Goal: Information Seeking & Learning: Learn about a topic

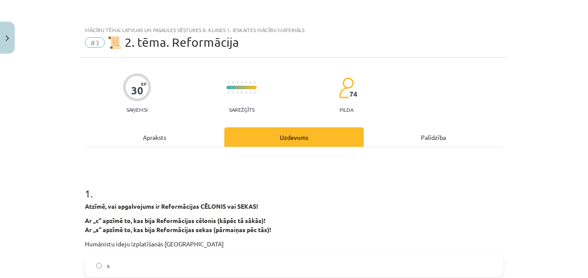
scroll to position [1579, 0]
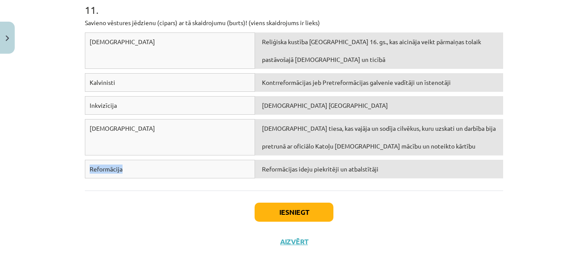
drag, startPoint x: 83, startPoint y: 166, endPoint x: 148, endPoint y: 171, distance: 64.7
click at [148, 171] on div "Reformācija" at bounding box center [170, 169] width 170 height 19
copy div "Reformācija"
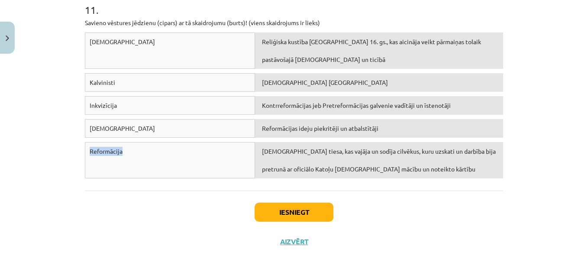
click at [395, 132] on div "Reformācijas ideju piekritēji un atbalstītāji" at bounding box center [379, 128] width 248 height 19
click at [319, 209] on button "Iesniegt" at bounding box center [294, 212] width 79 height 19
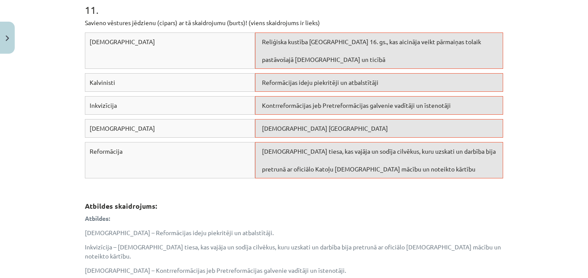
click at [362, 161] on div "Baznīcas tiesa, kas vajāja un sodīja cilvēkus, kuru uzskati un darbība bija pre…" at bounding box center [379, 160] width 248 height 36
click at [358, 137] on div "Protestanti Šveicē" at bounding box center [379, 128] width 248 height 19
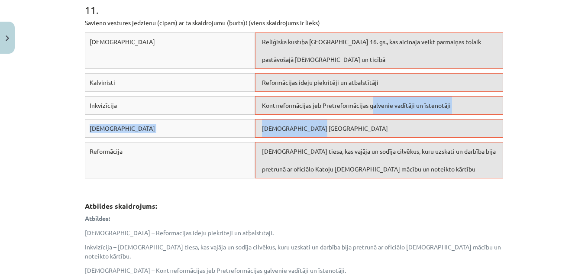
drag, startPoint x: 373, startPoint y: 135, endPoint x: 372, endPoint y: 107, distance: 28.2
click at [372, 107] on div "Protestanti Reliģiska kustība Eiropā 16. gs., kas aicināja veikt pārmaiņas tola…" at bounding box center [294, 107] width 418 height 150
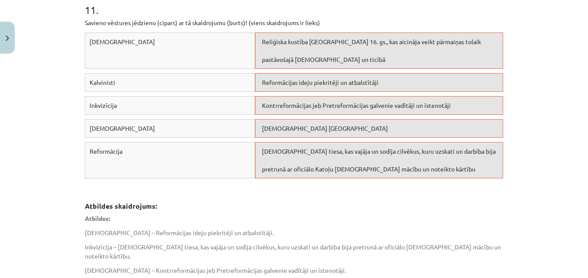
click at [356, 222] on p "Atbildes:" at bounding box center [294, 218] width 418 height 9
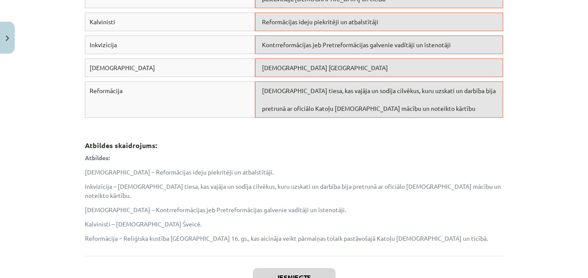
scroll to position [1723, 0]
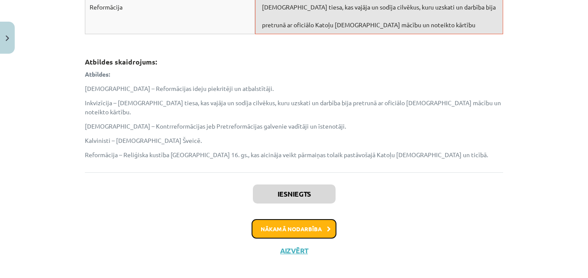
click at [319, 219] on button "Nākamā nodarbība" at bounding box center [294, 229] width 85 height 20
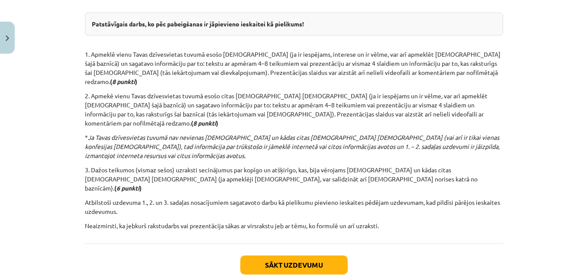
scroll to position [185, 0]
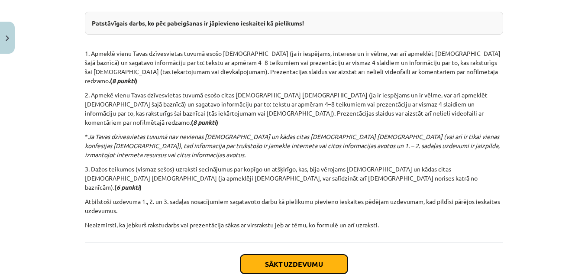
click at [280, 255] on button "Sākt uzdevumu" at bounding box center [293, 264] width 107 height 19
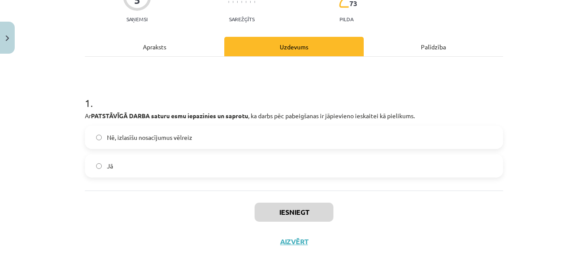
scroll to position [22, 0]
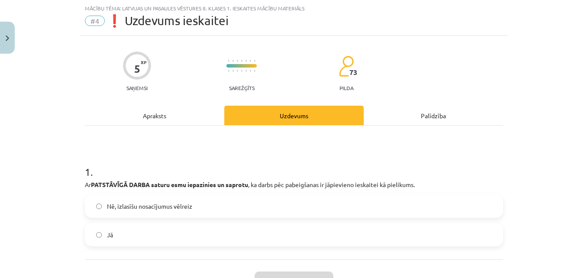
click at [220, 231] on label "Jā" at bounding box center [294, 235] width 417 height 22
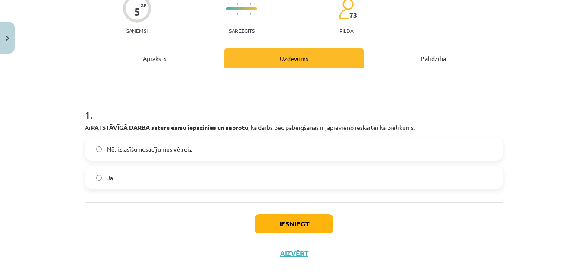
scroll to position [91, 0]
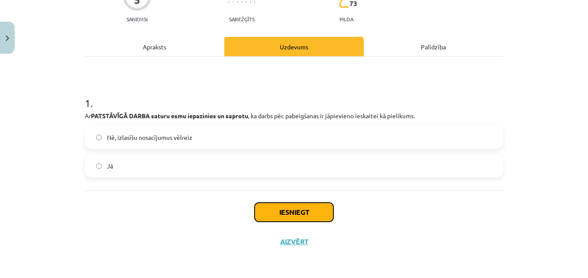
click at [301, 212] on button "Iesniegt" at bounding box center [294, 212] width 79 height 19
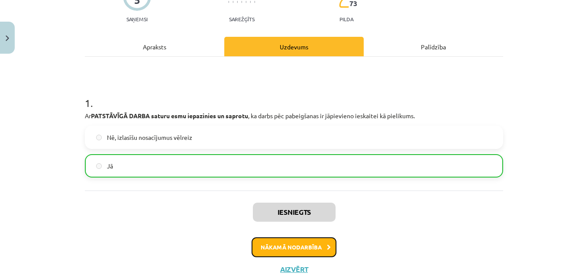
click at [304, 249] on button "Nākamā nodarbība" at bounding box center [294, 247] width 85 height 20
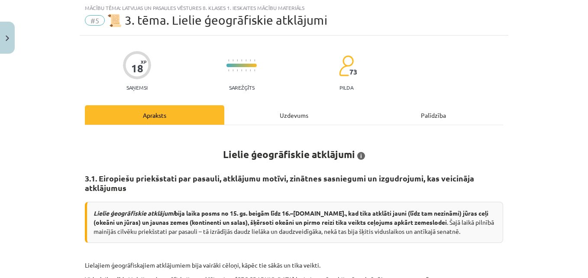
scroll to position [22, 0]
click at [392, 155] on h1 "Lielie ģeogrāfiskie atklājumi i Pēc – 1) Cipulis D. Pasaule. Eiropa. Latvija. J…" at bounding box center [294, 146] width 418 height 27
click at [306, 110] on div "Uzdevums" at bounding box center [293, 115] width 139 height 19
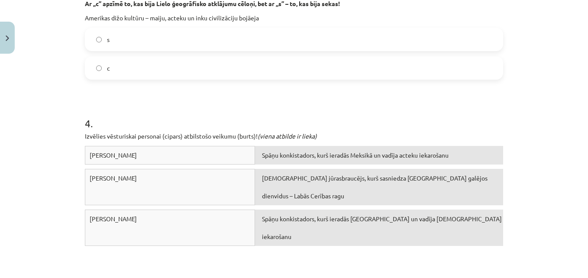
scroll to position [551, 0]
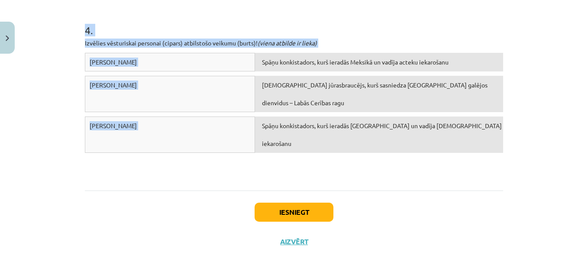
drag, startPoint x: 80, startPoint y: 164, endPoint x: 270, endPoint y: 120, distance: 195.1
copy form "1 . Ar „c” apzīmē to, kas bija Lielo ģeogrāfisko atklājumu cēloņi, bet ar „s” –…"
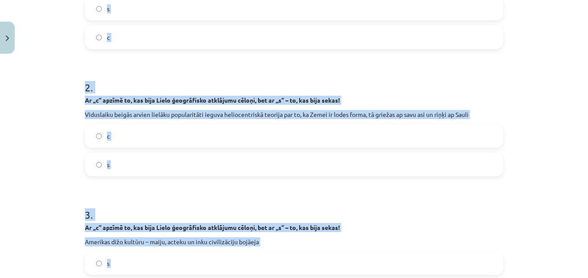
scroll to position [240, 0]
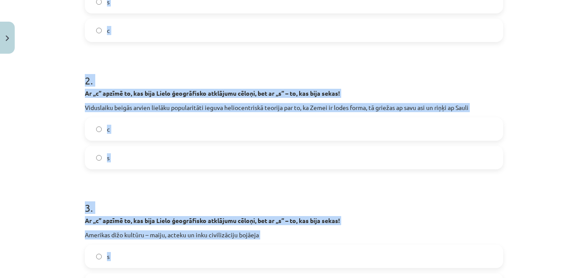
drag, startPoint x: 391, startPoint y: 32, endPoint x: 198, endPoint y: 119, distance: 212.3
click at [198, 119] on label "c" at bounding box center [294, 129] width 417 height 22
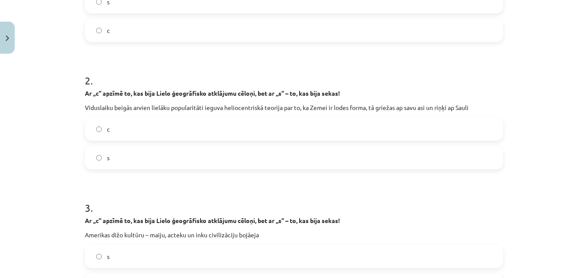
click at [182, 30] on label "c" at bounding box center [294, 30] width 417 height 22
click at [142, 258] on label "s" at bounding box center [294, 257] width 417 height 22
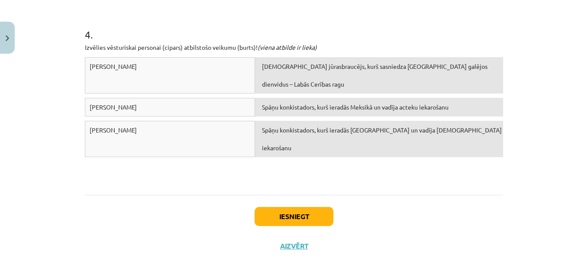
scroll to position [551, 0]
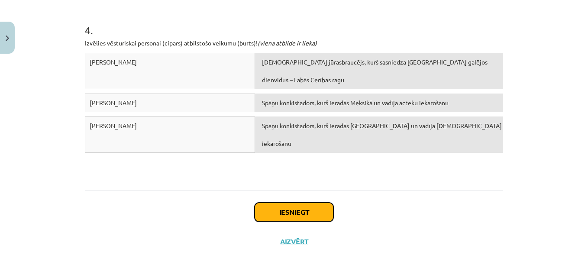
click at [304, 212] on button "Iesniegt" at bounding box center [294, 212] width 79 height 19
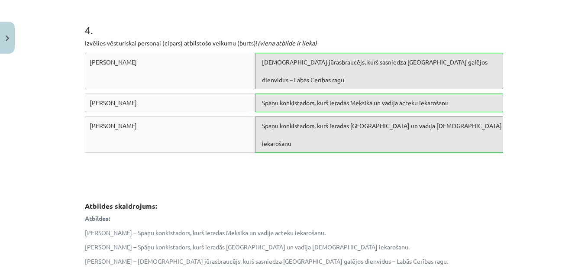
scroll to position [666, 0]
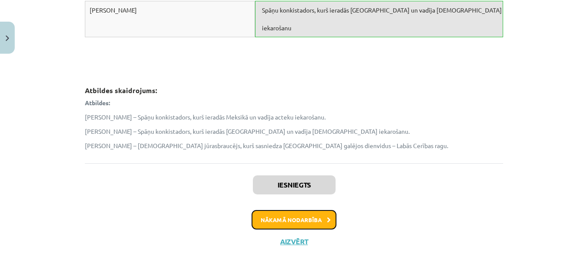
click at [311, 221] on button "Nākamā nodarbība" at bounding box center [294, 220] width 85 height 20
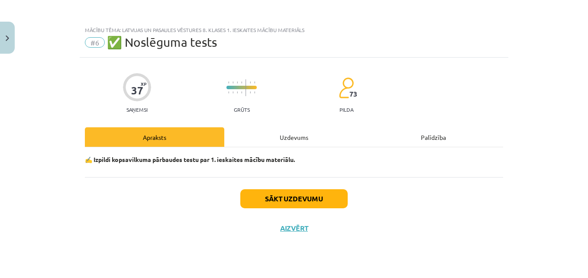
click at [295, 144] on div "Uzdevums" at bounding box center [293, 136] width 139 height 19
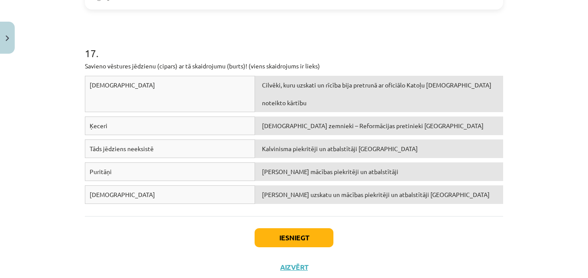
scroll to position [2323, 0]
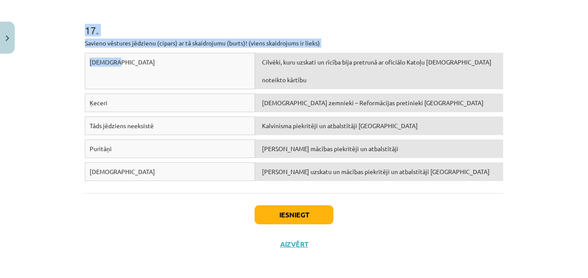
drag, startPoint x: 79, startPoint y: 189, endPoint x: 153, endPoint y: 52, distance: 155.6
copy form "1 . Atzīmē, vai apgalvojums ir PAREIZS ✅ vai NEPAREIZS ❌ Ar Renesansi Eiropā sā…"
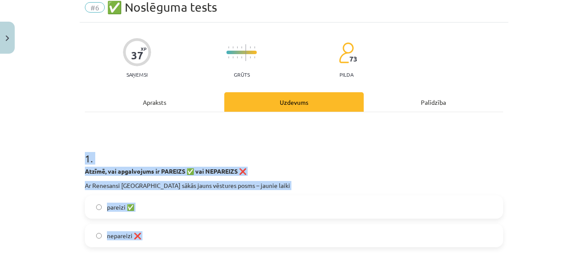
scroll to position [22, 0]
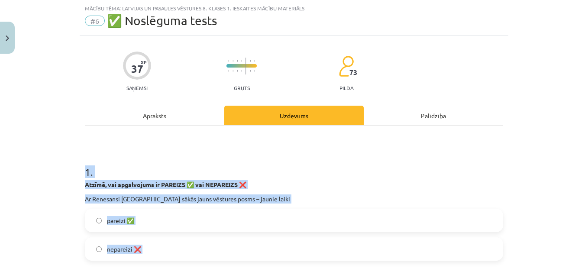
click at [178, 212] on label "pareizi ✅" at bounding box center [294, 221] width 417 height 22
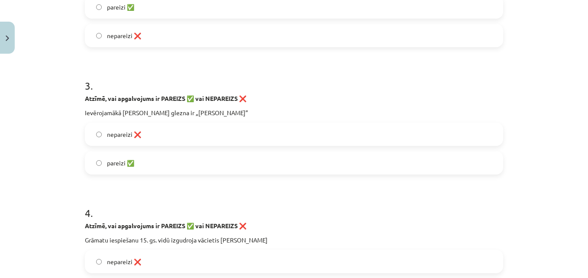
scroll to position [380, 0]
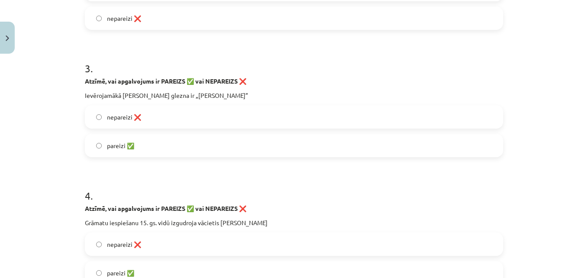
click at [386, 16] on label "nepareizi ❌" at bounding box center [294, 18] width 417 height 22
click at [233, 143] on label "pareizi ✅" at bounding box center [294, 146] width 417 height 22
click at [185, 269] on label "pareizi ✅" at bounding box center [294, 273] width 417 height 22
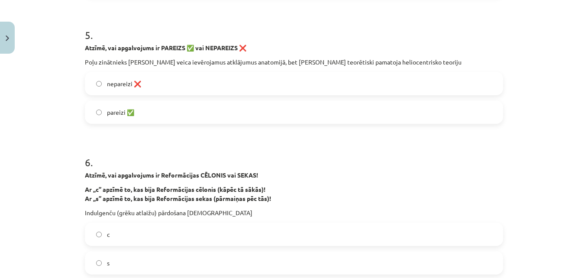
scroll to position [686, 0]
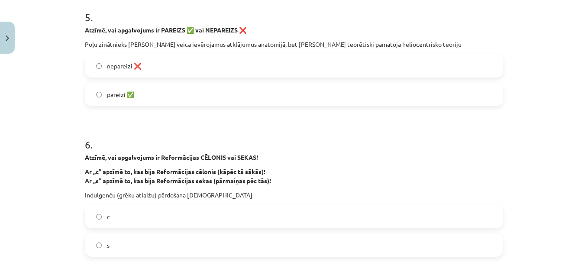
click at [217, 68] on label "nepareizi ❌" at bounding box center [294, 66] width 417 height 22
click at [157, 217] on label "c" at bounding box center [294, 217] width 417 height 22
click at [499, 160] on p "Atzīmē, vai apgalvojums ir Reformācijas CĒLONIS vai SEKAS!" at bounding box center [294, 157] width 418 height 9
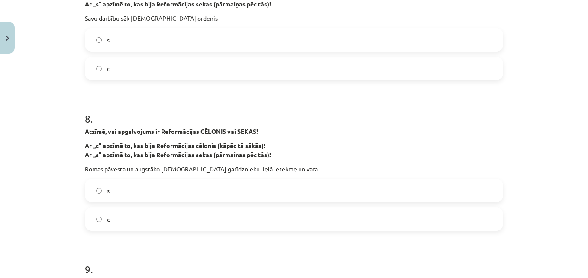
scroll to position [1022, 0]
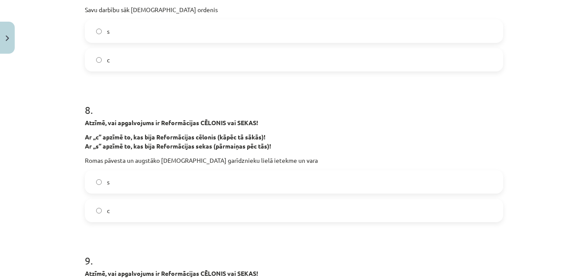
click at [398, 30] on label "s" at bounding box center [294, 31] width 417 height 22
click at [128, 216] on label "c" at bounding box center [294, 211] width 417 height 22
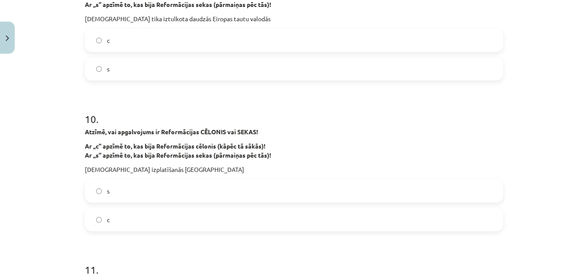
scroll to position [1341, 0]
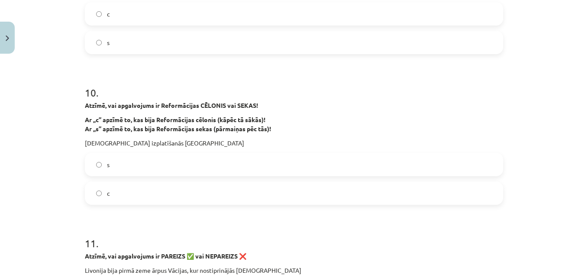
drag, startPoint x: 326, startPoint y: 39, endPoint x: 215, endPoint y: 158, distance: 162.1
click at [236, 134] on form "1 . Atzīmē, vai apgalvojums ir PAREIZS ✅ vai NEPAREIZS ❌ Ar Renesansi Eiropā sā…" at bounding box center [294, 0] width 418 height 2336
drag, startPoint x: 215, startPoint y: 158, endPoint x: 196, endPoint y: 164, distance: 20.0
click at [196, 164] on label "s" at bounding box center [294, 165] width 417 height 22
click at [198, 42] on label "s" at bounding box center [294, 43] width 417 height 22
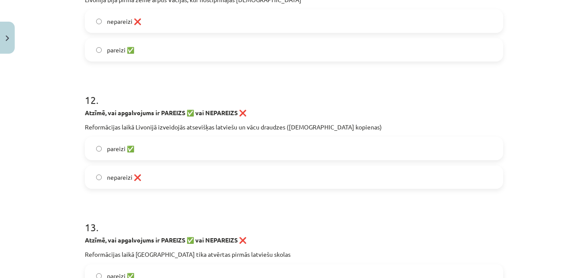
scroll to position [1642, 0]
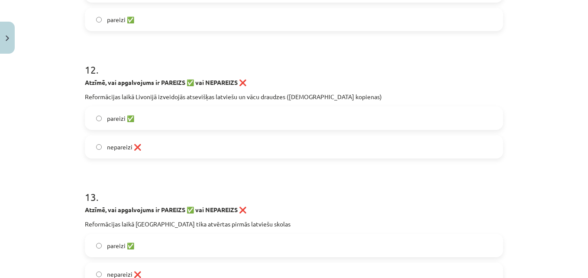
click at [306, 28] on label "pareizi ✅" at bounding box center [294, 20] width 417 height 22
click at [201, 111] on label "pareizi ✅" at bounding box center [294, 118] width 417 height 22
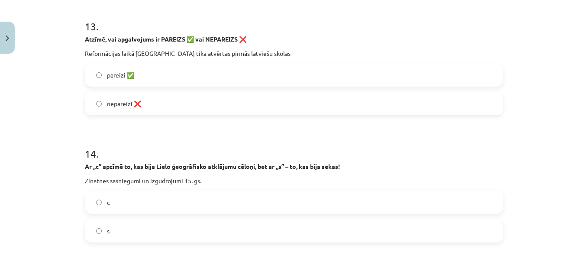
scroll to position [1873, 0]
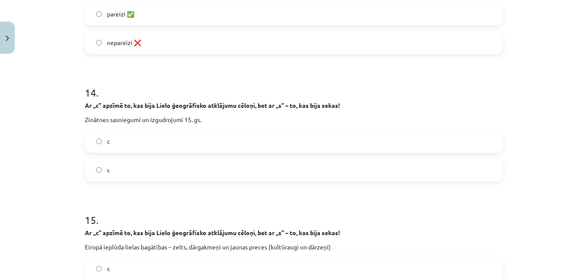
click at [330, 9] on label "pareizi ✅" at bounding box center [294, 14] width 417 height 22
click at [149, 140] on label "c" at bounding box center [294, 141] width 417 height 22
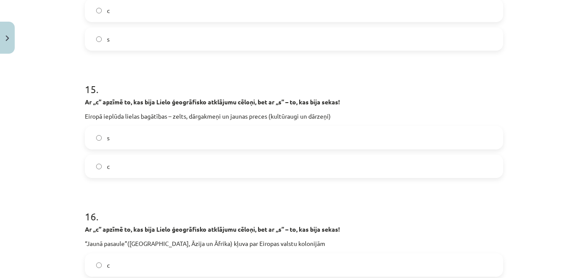
scroll to position [2000, 0]
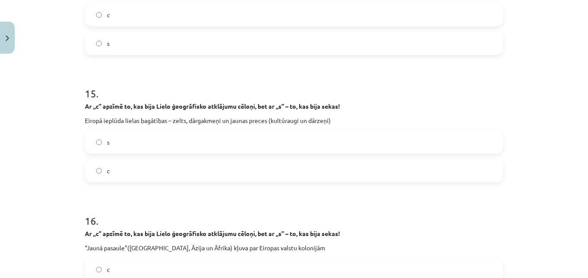
click at [295, 141] on label "s" at bounding box center [294, 142] width 417 height 22
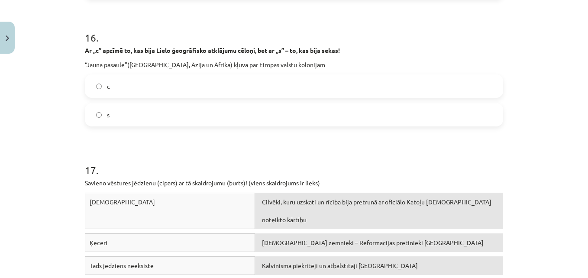
scroll to position [2192, 0]
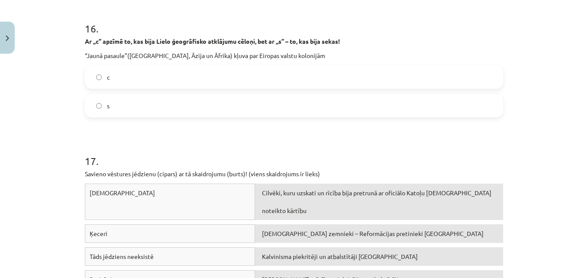
click at [324, 74] on label "c" at bounding box center [294, 77] width 417 height 22
click at [141, 116] on label "s" at bounding box center [294, 106] width 417 height 22
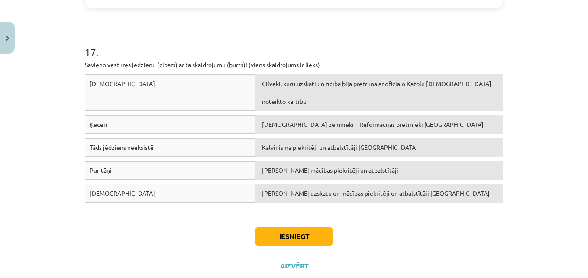
scroll to position [2319, 0]
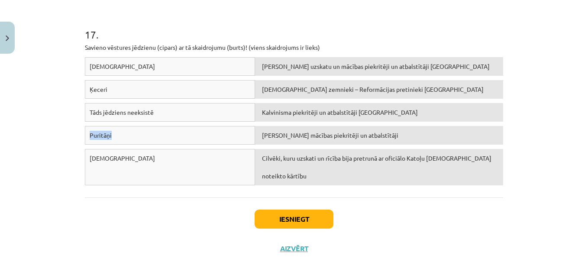
drag, startPoint x: 85, startPoint y: 136, endPoint x: 116, endPoint y: 135, distance: 31.2
click at [116, 135] on div "Puritāņi" at bounding box center [170, 135] width 170 height 19
copy div "Puritāņi"
click at [216, 184] on div "Hugenoti Žana Kalvina uzskatu un mācības piekritēji un atbalstītāji Francijā Ķe…" at bounding box center [294, 123] width 418 height 133
drag, startPoint x: 83, startPoint y: 89, endPoint x: 117, endPoint y: 92, distance: 34.8
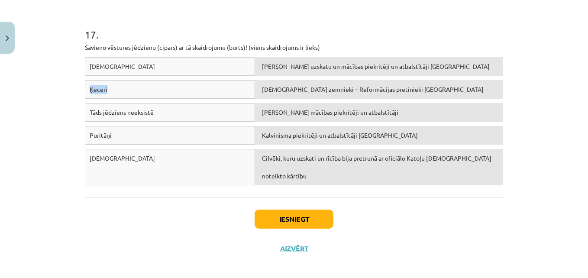
click at [117, 92] on div "Ķeceri" at bounding box center [170, 89] width 170 height 19
copy div "Ķeceri"
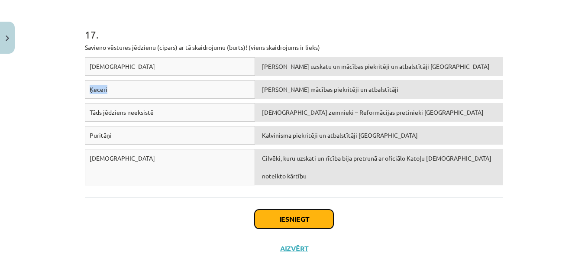
click at [274, 217] on button "Iesniegt" at bounding box center [294, 219] width 79 height 19
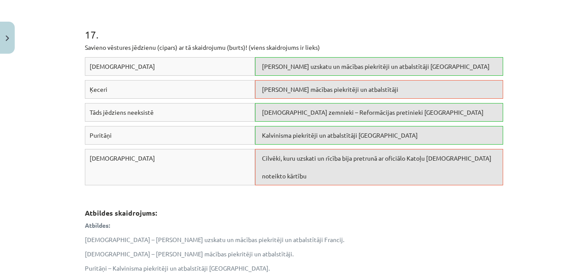
click at [412, 162] on div "Cilvēki, kuru uzskati un rīcība bija pretrunā ar oficiālo Katoļu Baznīcas notei…" at bounding box center [379, 167] width 248 height 36
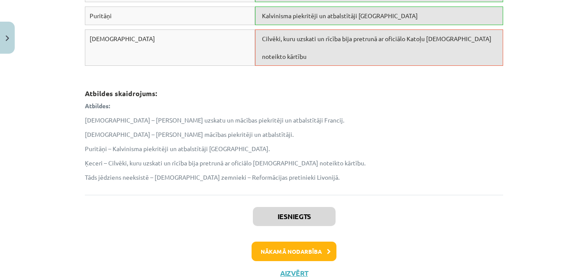
scroll to position [2467, 0]
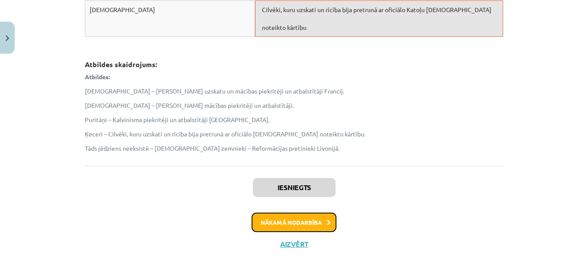
click at [316, 219] on button "Nākamā nodarbība" at bounding box center [294, 223] width 85 height 20
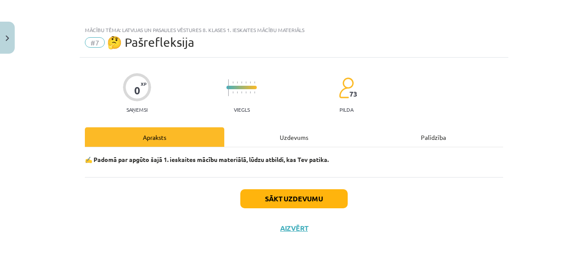
scroll to position [0, 0]
click at [311, 133] on div "Uzdevums" at bounding box center [293, 136] width 139 height 19
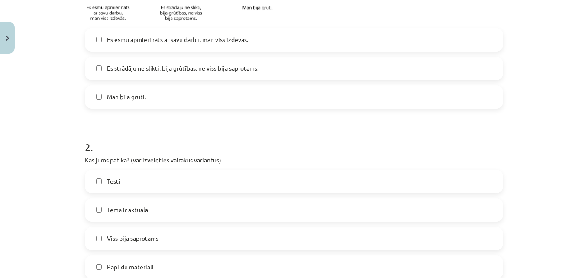
scroll to position [259, 0]
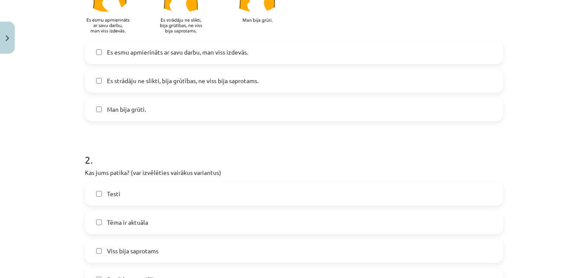
click at [216, 48] on span "Es esmu apmierināts ar savu darbu, man viss izdevās." at bounding box center [177, 52] width 141 height 9
click at [217, 78] on span "Es strādāju ne slikti, bija grūtības, ne viss bija saprotams." at bounding box center [183, 80] width 152 height 9
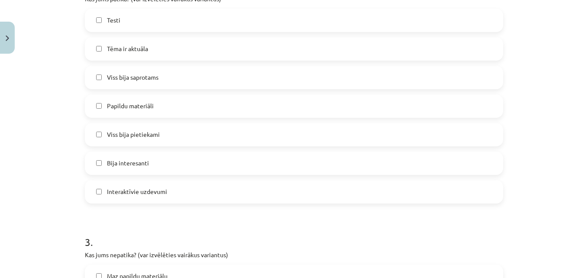
scroll to position [438, 0]
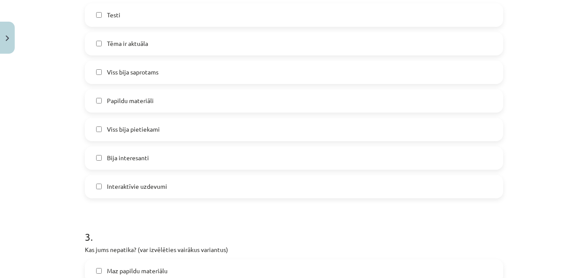
click at [166, 160] on label "Bija interesanti" at bounding box center [294, 158] width 417 height 22
click at [162, 134] on label "Viss bija pietiekami" at bounding box center [294, 130] width 417 height 22
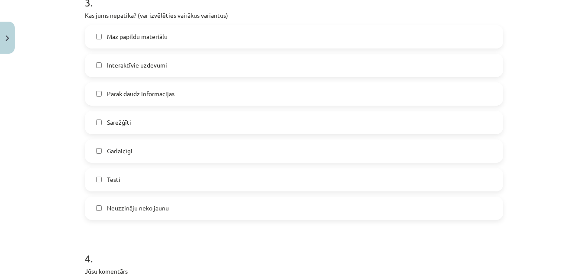
scroll to position [674, 0]
click at [268, 148] on label "Garlaicīgi" at bounding box center [294, 150] width 417 height 22
click at [240, 115] on label "Sarežģīti" at bounding box center [294, 121] width 417 height 22
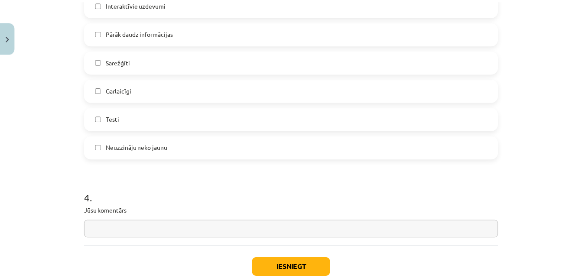
scroll to position [788, 0]
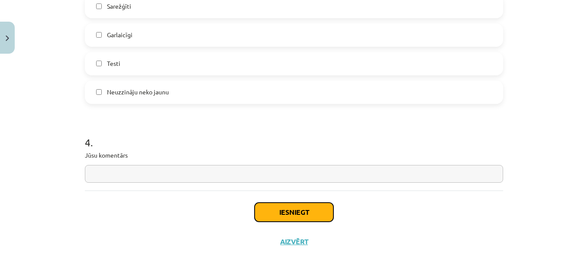
click at [298, 218] on button "Iesniegt" at bounding box center [294, 212] width 79 height 19
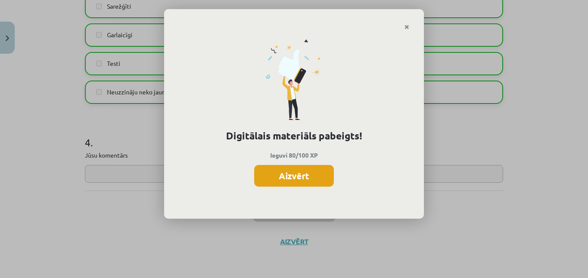
click at [286, 175] on button "Aizvērt" at bounding box center [294, 176] width 80 height 22
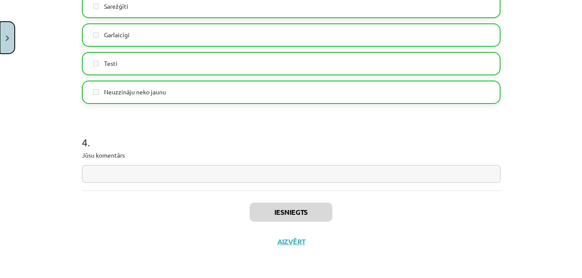
click at [6, 32] on button "Close" at bounding box center [7, 38] width 15 height 32
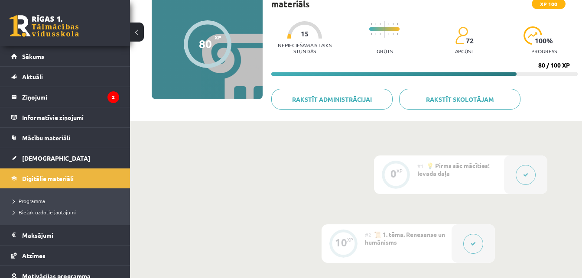
scroll to position [0, 0]
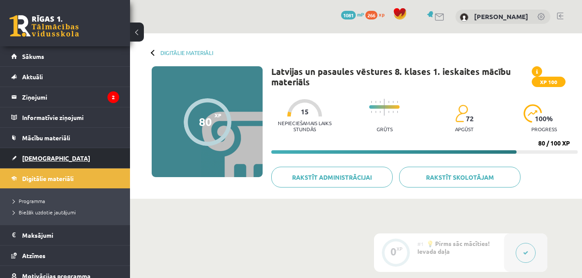
click at [81, 156] on link "[DEMOGRAPHIC_DATA]" at bounding box center [65, 158] width 108 height 20
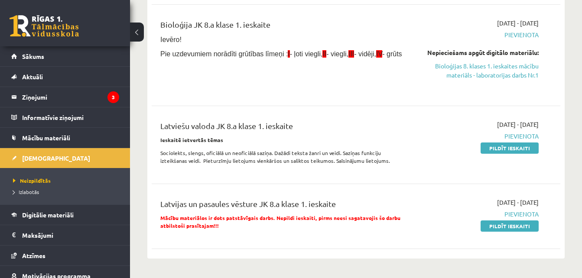
scroll to position [100, 0]
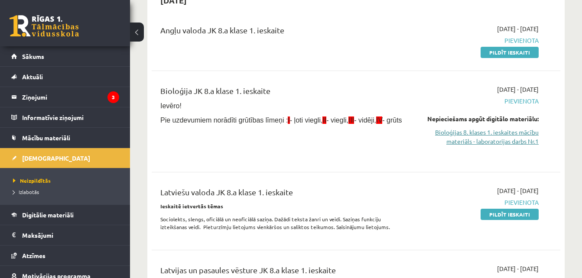
click at [530, 139] on link "Bioloģijas 8. klases 1. ieskaites mācību materiāls - laboratorijas darbs Nr.1" at bounding box center [479, 137] width 117 height 18
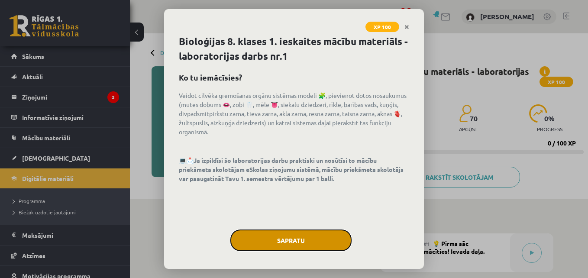
click at [331, 244] on button "Sapratu" at bounding box center [290, 241] width 121 height 22
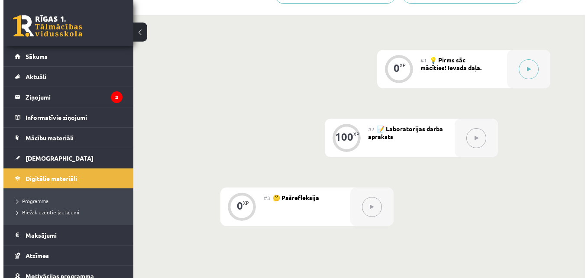
scroll to position [179, 0]
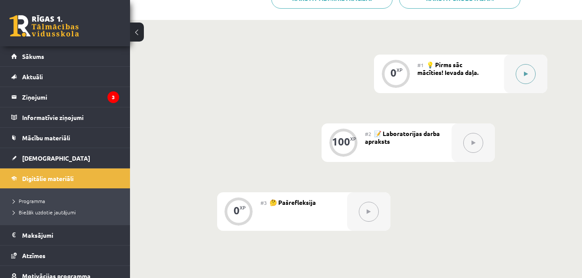
click at [538, 77] on div at bounding box center [525, 74] width 43 height 39
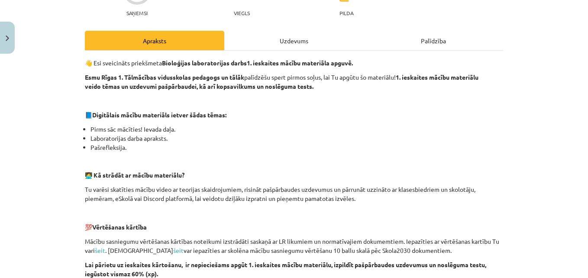
scroll to position [0, 0]
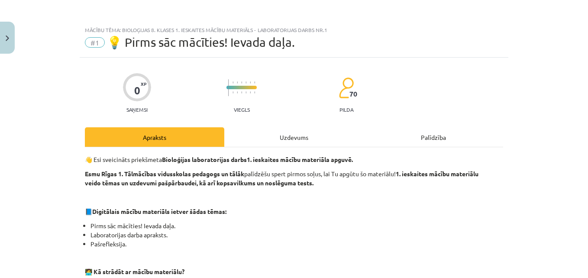
click at [294, 141] on div "Uzdevums" at bounding box center [293, 136] width 139 height 19
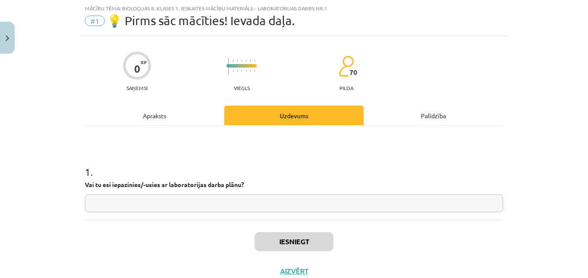
click at [239, 204] on input "text" at bounding box center [294, 203] width 418 height 18
type input "**"
click at [284, 242] on button "Iesniegt" at bounding box center [294, 241] width 79 height 19
click at [324, 271] on button "Nākamā nodarbība" at bounding box center [294, 277] width 85 height 20
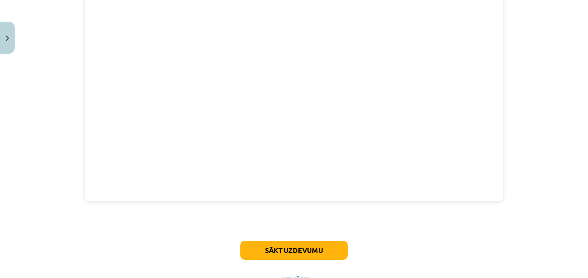
scroll to position [483, 0]
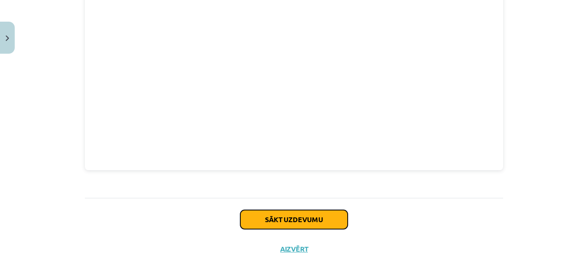
click at [329, 217] on button "Sākt uzdevumu" at bounding box center [293, 219] width 107 height 19
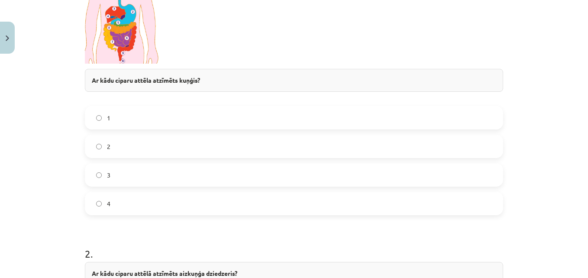
scroll to position [279, 0]
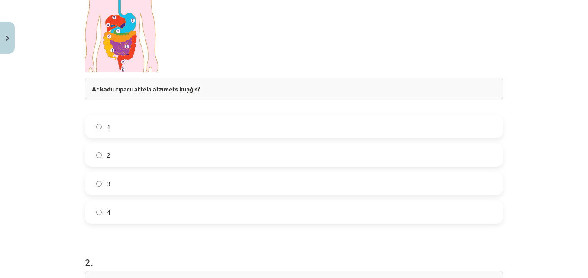
click at [135, 153] on label "2" at bounding box center [294, 155] width 417 height 22
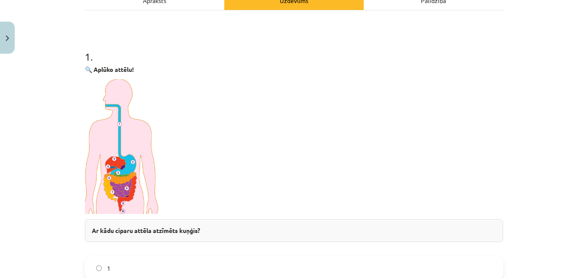
scroll to position [141, 0]
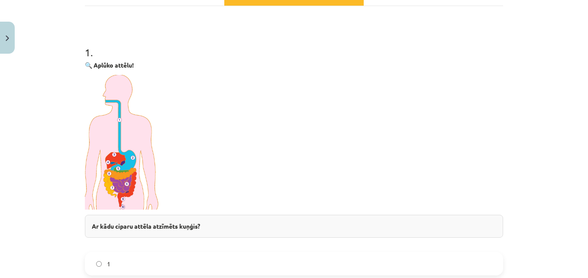
click at [85, 118] on img at bounding box center [122, 142] width 75 height 135
click at [127, 138] on img at bounding box center [122, 142] width 75 height 135
click at [125, 164] on img at bounding box center [122, 142] width 75 height 135
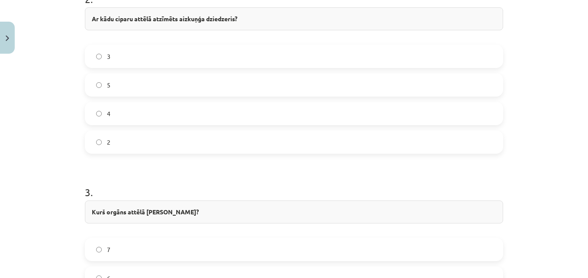
scroll to position [564, 0]
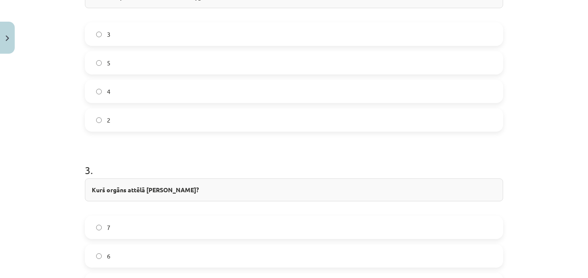
click at [146, 62] on label "5" at bounding box center [294, 63] width 417 height 22
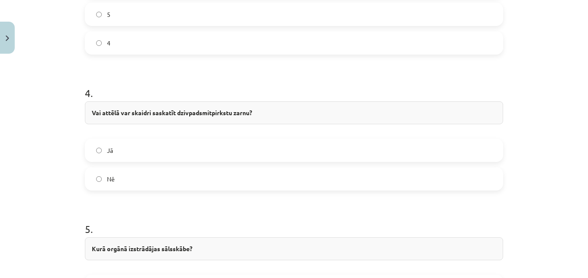
scroll to position [839, 0]
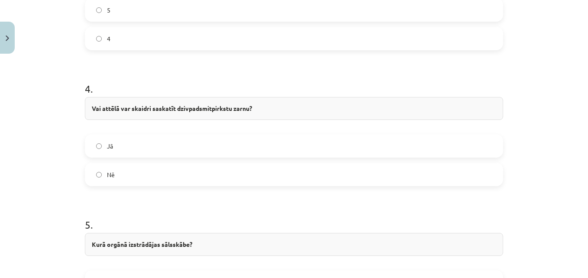
click at [359, 159] on div "Jā Nē" at bounding box center [294, 160] width 418 height 52
click at [374, 149] on label "Jā" at bounding box center [294, 146] width 417 height 22
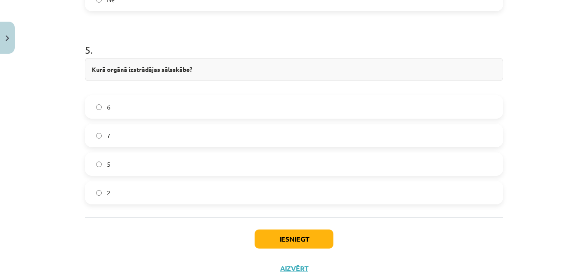
scroll to position [1040, 0]
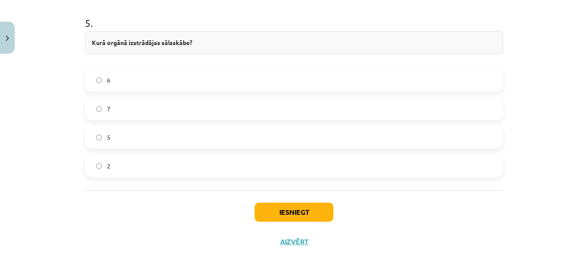
click at [382, 168] on label "2" at bounding box center [294, 166] width 417 height 22
click at [340, 147] on label "5" at bounding box center [294, 137] width 417 height 22
click at [317, 211] on button "Iesniegt" at bounding box center [294, 212] width 79 height 19
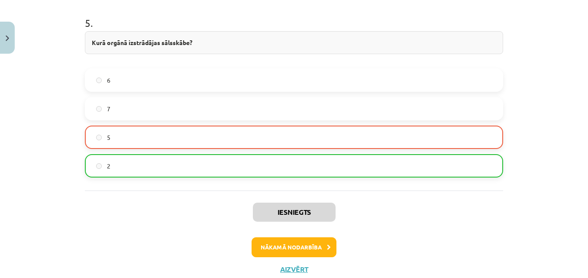
click at [300, 136] on label "5" at bounding box center [294, 137] width 417 height 22
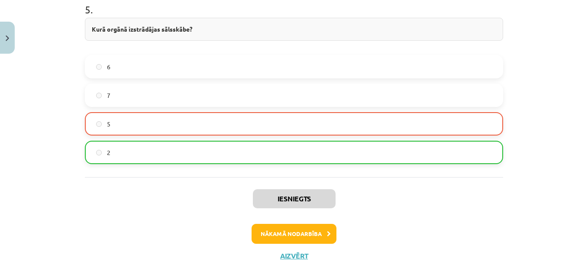
scroll to position [1068, 0]
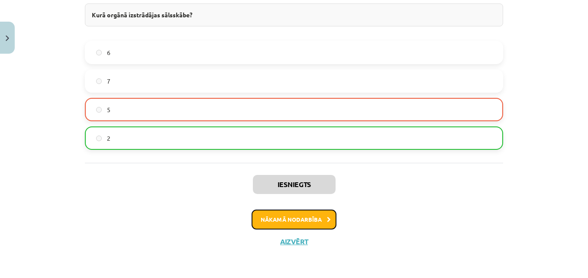
click at [295, 215] on button "Nākamā nodarbība" at bounding box center [294, 220] width 85 height 20
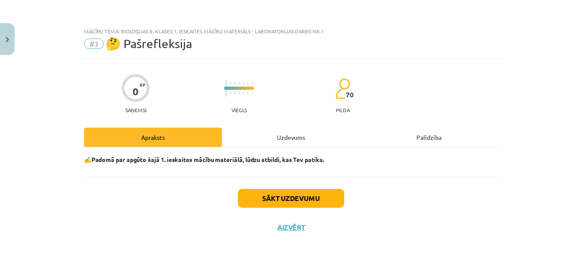
scroll to position [0, 0]
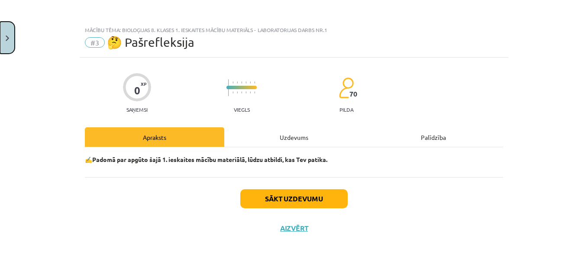
click at [12, 41] on button "Close" at bounding box center [7, 38] width 15 height 32
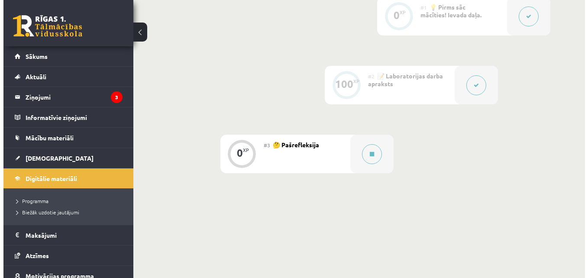
scroll to position [238, 0]
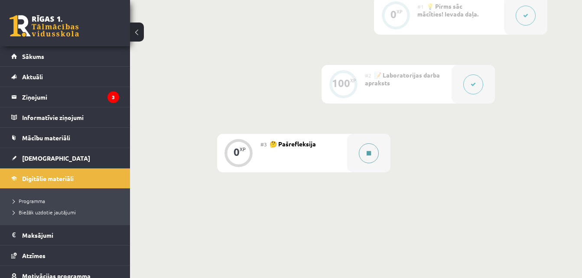
click at [365, 157] on button at bounding box center [369, 153] width 20 height 20
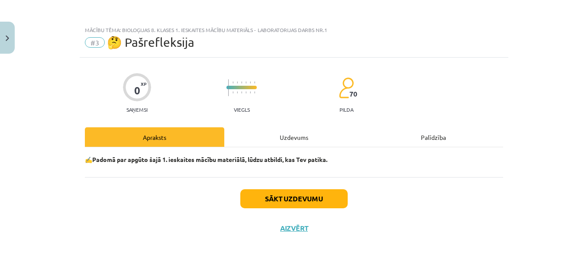
click at [293, 141] on div "Uzdevums" at bounding box center [293, 136] width 139 height 19
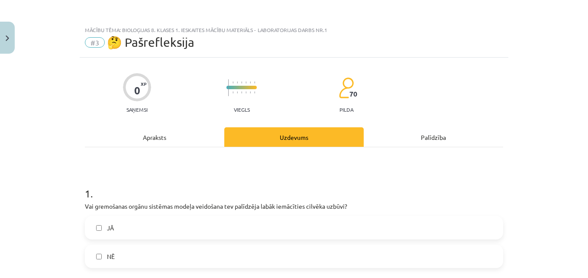
click at [243, 251] on label "NĒ" at bounding box center [294, 257] width 417 height 22
click at [237, 229] on label "JĀ" at bounding box center [294, 228] width 417 height 22
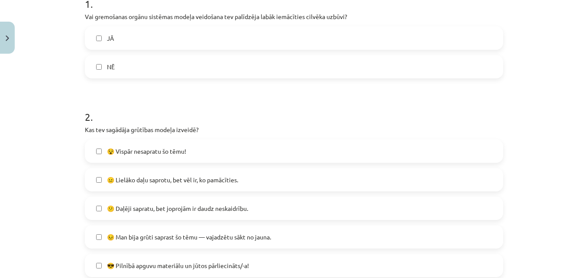
scroll to position [210, 0]
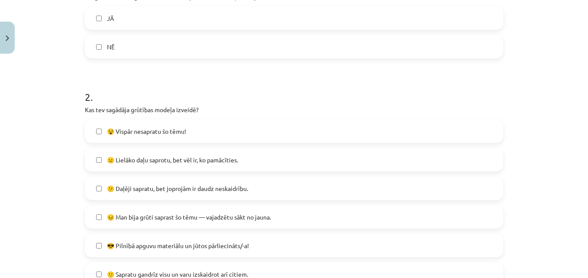
click at [204, 10] on label "JĀ" at bounding box center [294, 18] width 417 height 22
click at [187, 130] on label "😵 Vispār nesapratu šo tēmu!" at bounding box center [294, 131] width 417 height 22
click at [206, 162] on span "😐 Lielāko daļu saprotu, bet vēl ir, ko pamācīties." at bounding box center [172, 159] width 131 height 9
click at [184, 129] on span "😵 Vispār nesapratu šo tēmu!" at bounding box center [146, 131] width 79 height 9
click at [249, 178] on label "😕 Daļēji sapratu, bet joprojām ir daudz neskaidrību." at bounding box center [294, 189] width 417 height 22
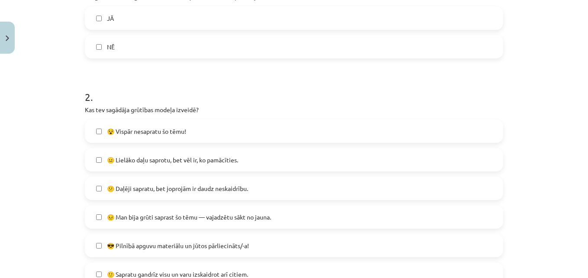
click at [246, 168] on label "😐 Lielāko daļu saprotu, bet vēl ir, ko pamācīties." at bounding box center [294, 160] width 417 height 22
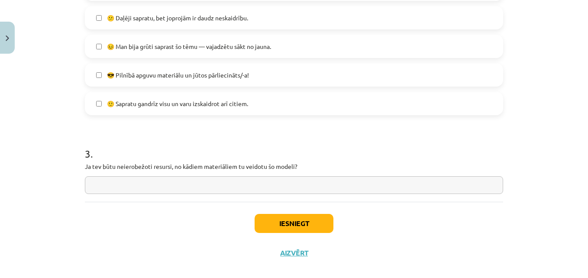
scroll to position [392, 0]
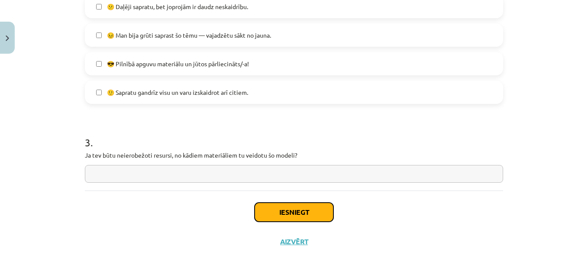
click at [315, 207] on button "Iesniegt" at bounding box center [294, 212] width 79 height 19
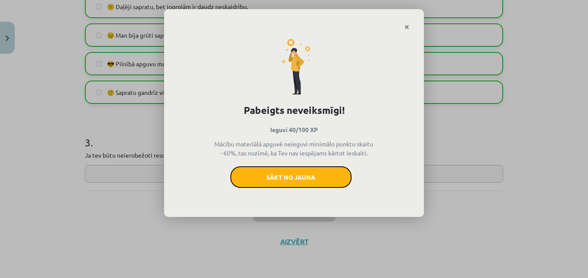
click at [328, 181] on button "Sākt no jauna" at bounding box center [290, 177] width 121 height 22
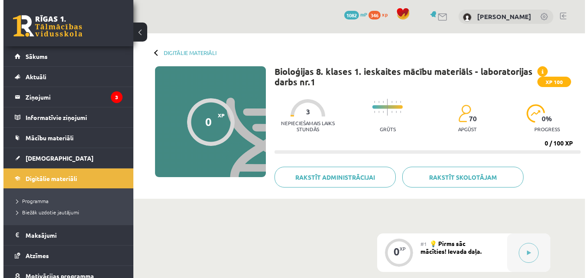
scroll to position [237, 0]
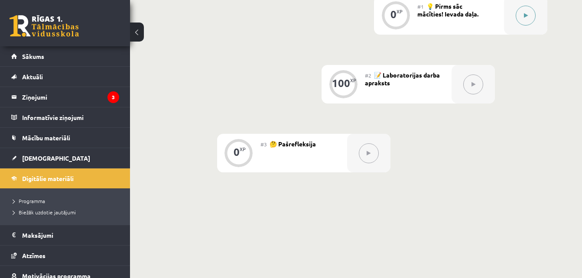
click at [526, 18] on icon at bounding box center [526, 15] width 4 height 5
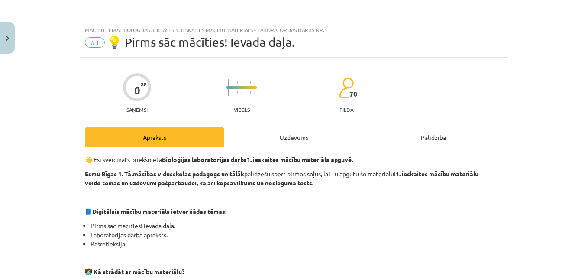
click at [304, 140] on div "Uzdevums" at bounding box center [293, 136] width 139 height 19
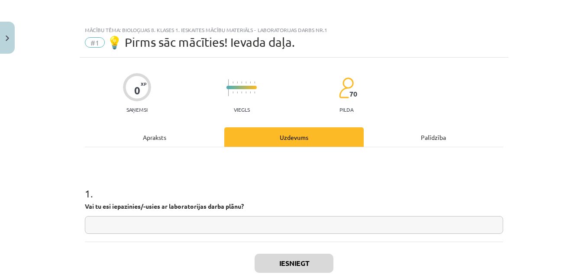
scroll to position [22, 0]
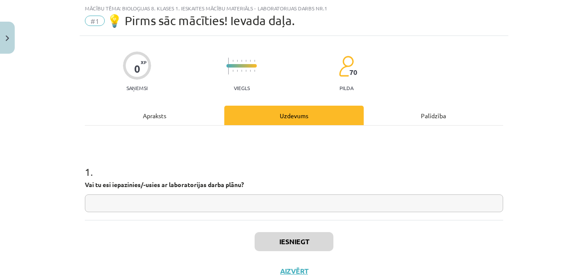
click at [362, 201] on input "text" at bounding box center [294, 203] width 418 height 18
type input "**"
click at [314, 236] on button "Iesniegt" at bounding box center [294, 241] width 79 height 19
click at [326, 272] on button "Nākamā nodarbība" at bounding box center [294, 277] width 85 height 20
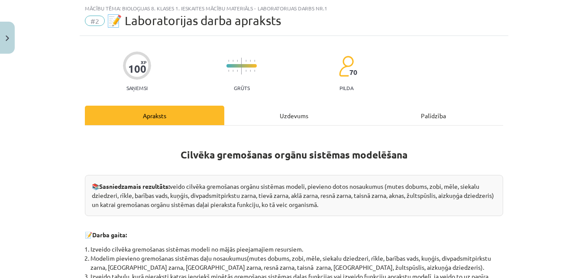
click at [303, 121] on div "Uzdevums" at bounding box center [293, 115] width 139 height 19
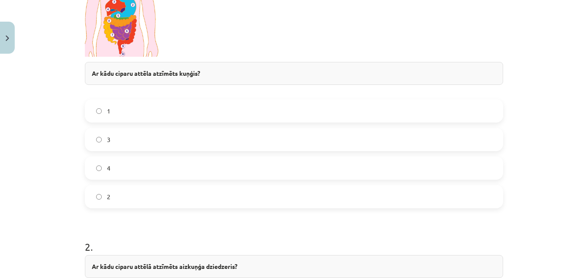
scroll to position [289, 0]
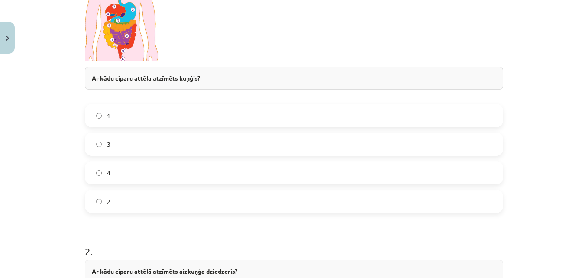
click at [260, 196] on label "2" at bounding box center [294, 202] width 417 height 22
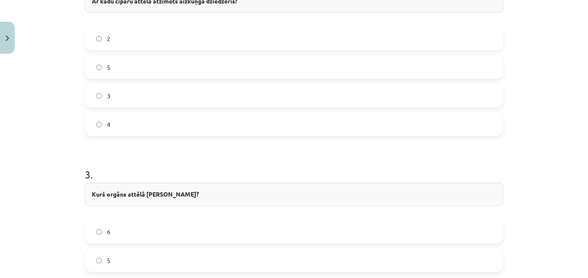
scroll to position [584, 0]
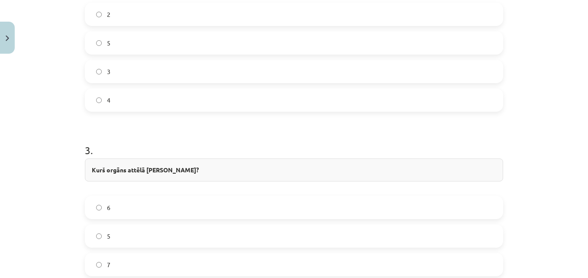
click at [202, 40] on label "5" at bounding box center [294, 43] width 417 height 22
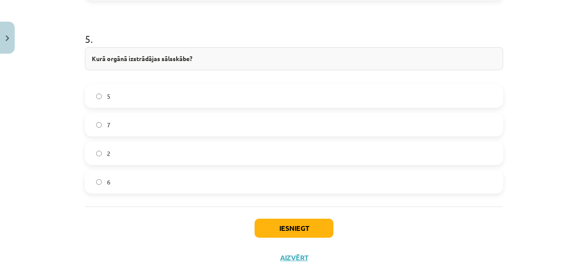
scroll to position [1040, 0]
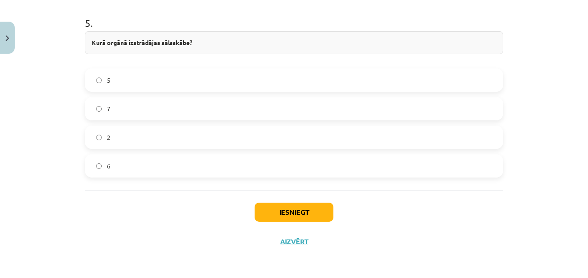
click at [192, 82] on label "5" at bounding box center [294, 80] width 417 height 22
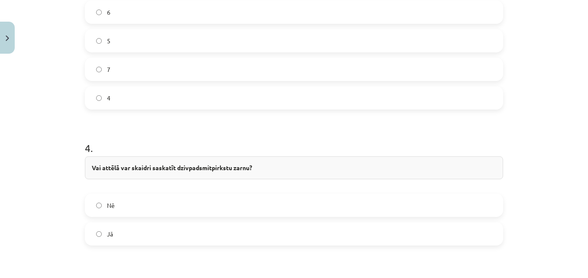
scroll to position [790, 0]
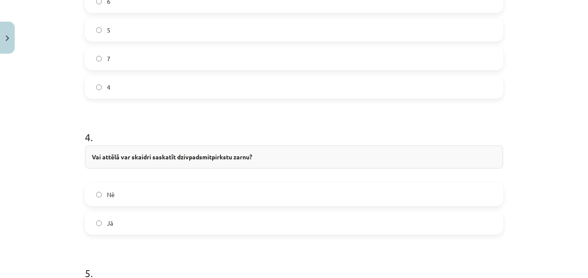
click at [229, 212] on div "Jā" at bounding box center [294, 222] width 418 height 23
click at [243, 190] on label "Nē" at bounding box center [294, 195] width 417 height 22
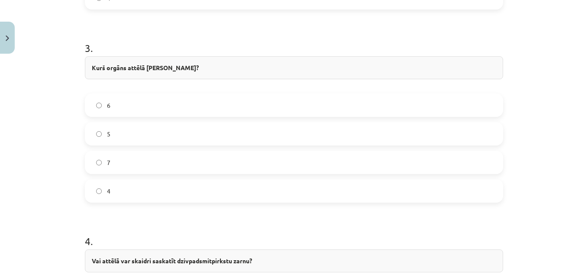
scroll to position [684, 0]
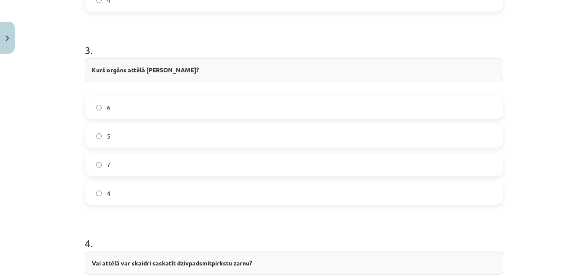
click at [353, 140] on label "5" at bounding box center [294, 136] width 417 height 22
click at [365, 110] on label "6" at bounding box center [294, 108] width 417 height 22
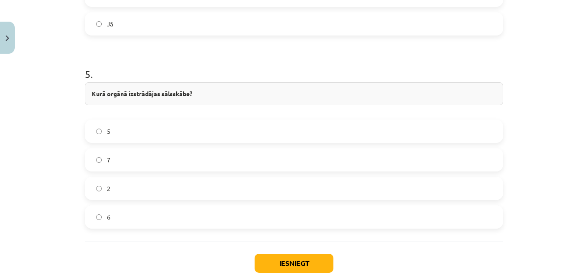
scroll to position [996, 0]
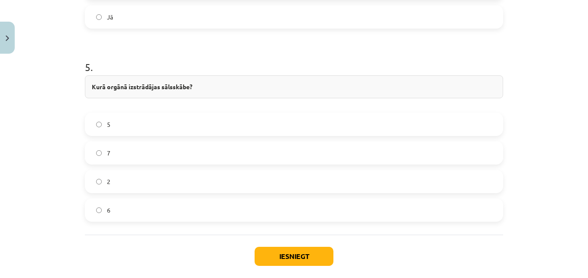
click at [295, 244] on div "Iesniegt Aizvērt" at bounding box center [294, 265] width 418 height 61
click at [305, 254] on button "Iesniegt" at bounding box center [294, 256] width 79 height 19
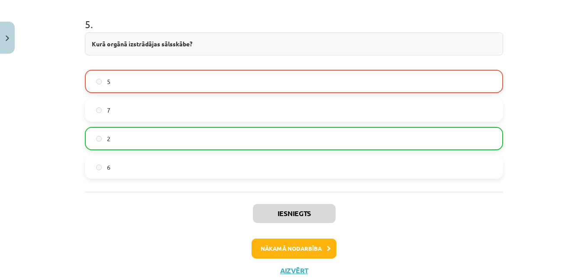
scroll to position [1068, 0]
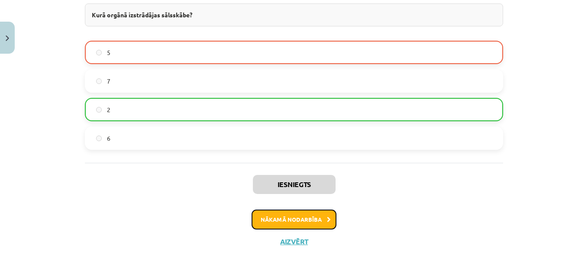
click at [310, 221] on button "Nākamā nodarbība" at bounding box center [294, 220] width 85 height 20
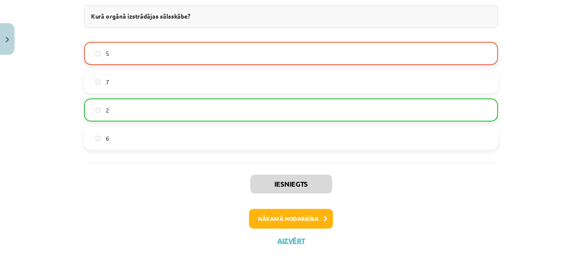
scroll to position [0, 0]
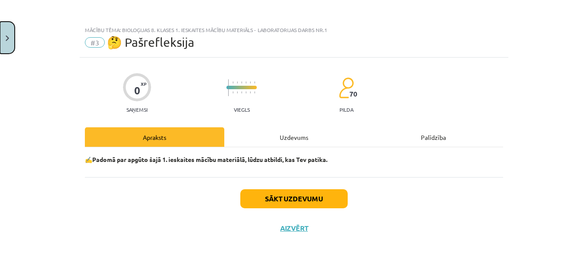
click at [8, 32] on button "Close" at bounding box center [7, 38] width 15 height 32
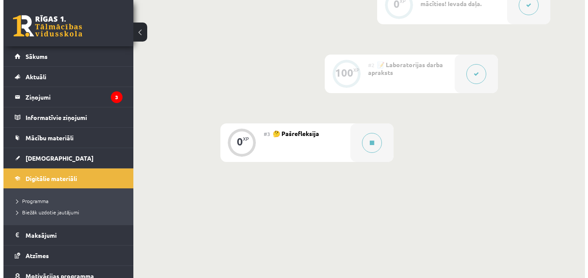
scroll to position [262, 0]
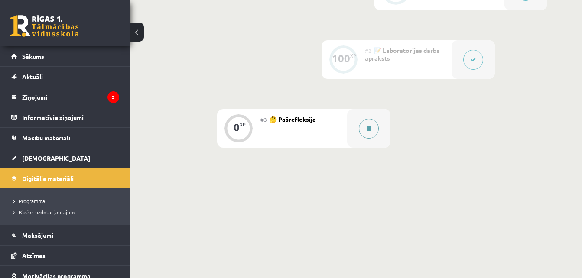
click at [370, 140] on div at bounding box center [368, 128] width 43 height 39
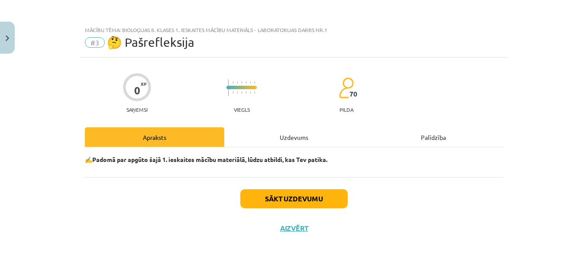
click at [347, 208] on div "Sākt uzdevumu Aizvērt" at bounding box center [294, 207] width 418 height 61
click at [332, 198] on button "Sākt uzdevumu" at bounding box center [293, 198] width 107 height 19
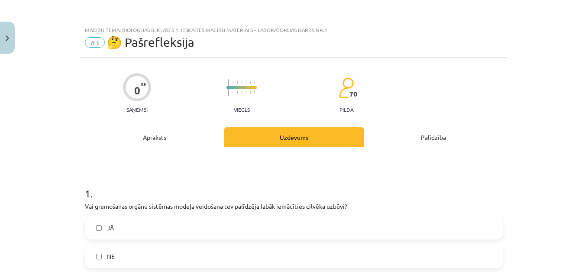
click at [220, 259] on label "NĒ" at bounding box center [294, 257] width 417 height 22
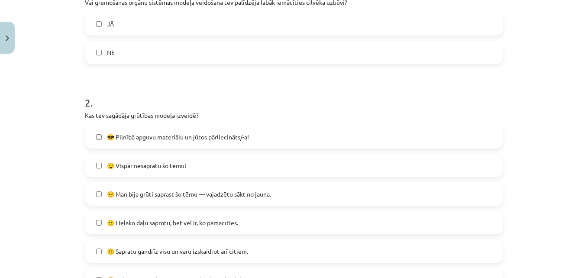
scroll to position [219, 0]
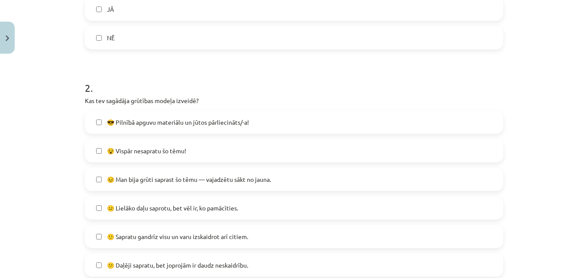
click at [275, 211] on label "😐 Lielāko daļu saprotu, bet vēl ir, ko pamācīties." at bounding box center [294, 208] width 417 height 22
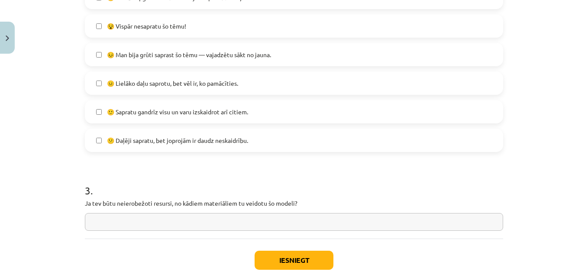
scroll to position [392, 0]
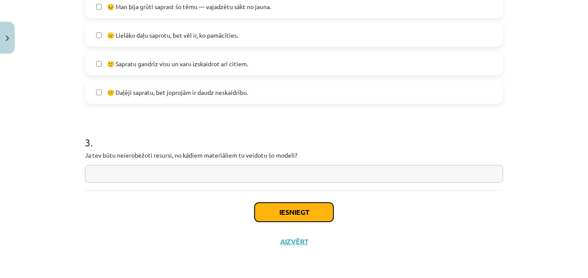
click at [308, 210] on button "Iesniegt" at bounding box center [294, 212] width 79 height 19
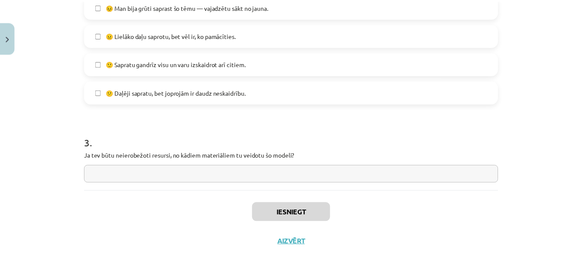
scroll to position [262, 0]
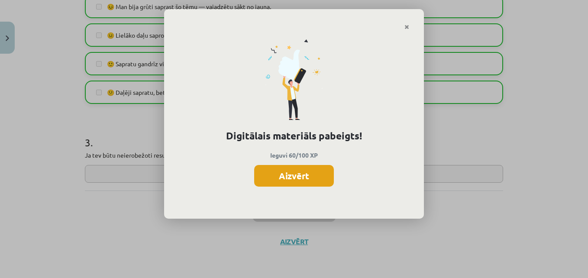
click at [304, 172] on button "Aizvērt" at bounding box center [294, 176] width 80 height 22
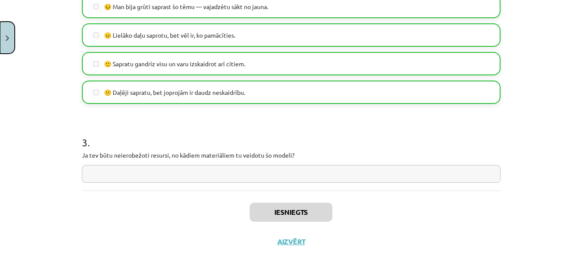
click at [9, 33] on button "Close" at bounding box center [7, 38] width 15 height 32
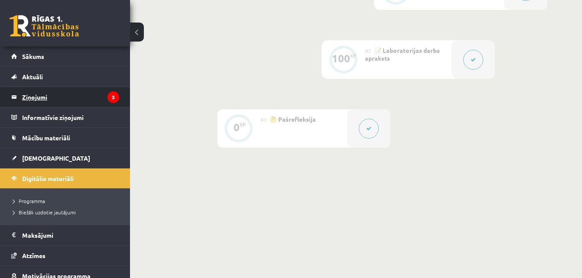
click at [70, 95] on legend "Ziņojumi 3" at bounding box center [70, 97] width 97 height 20
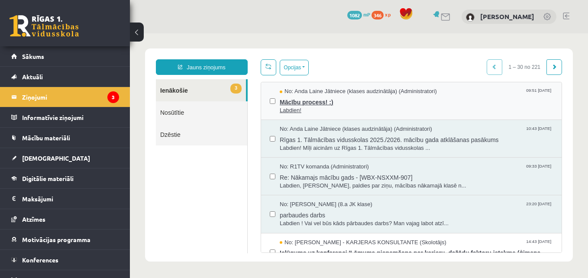
click at [319, 100] on span "Mācību process! :)" at bounding box center [416, 101] width 273 height 11
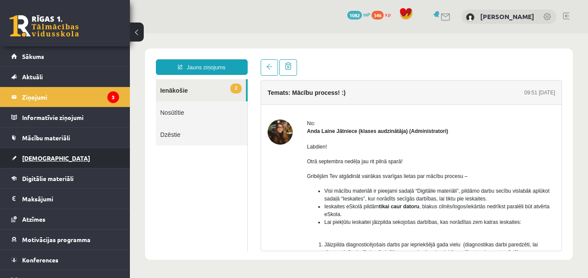
click at [52, 156] on link "[DEMOGRAPHIC_DATA]" at bounding box center [65, 158] width 108 height 20
